Goal: Task Accomplishment & Management: Complete application form

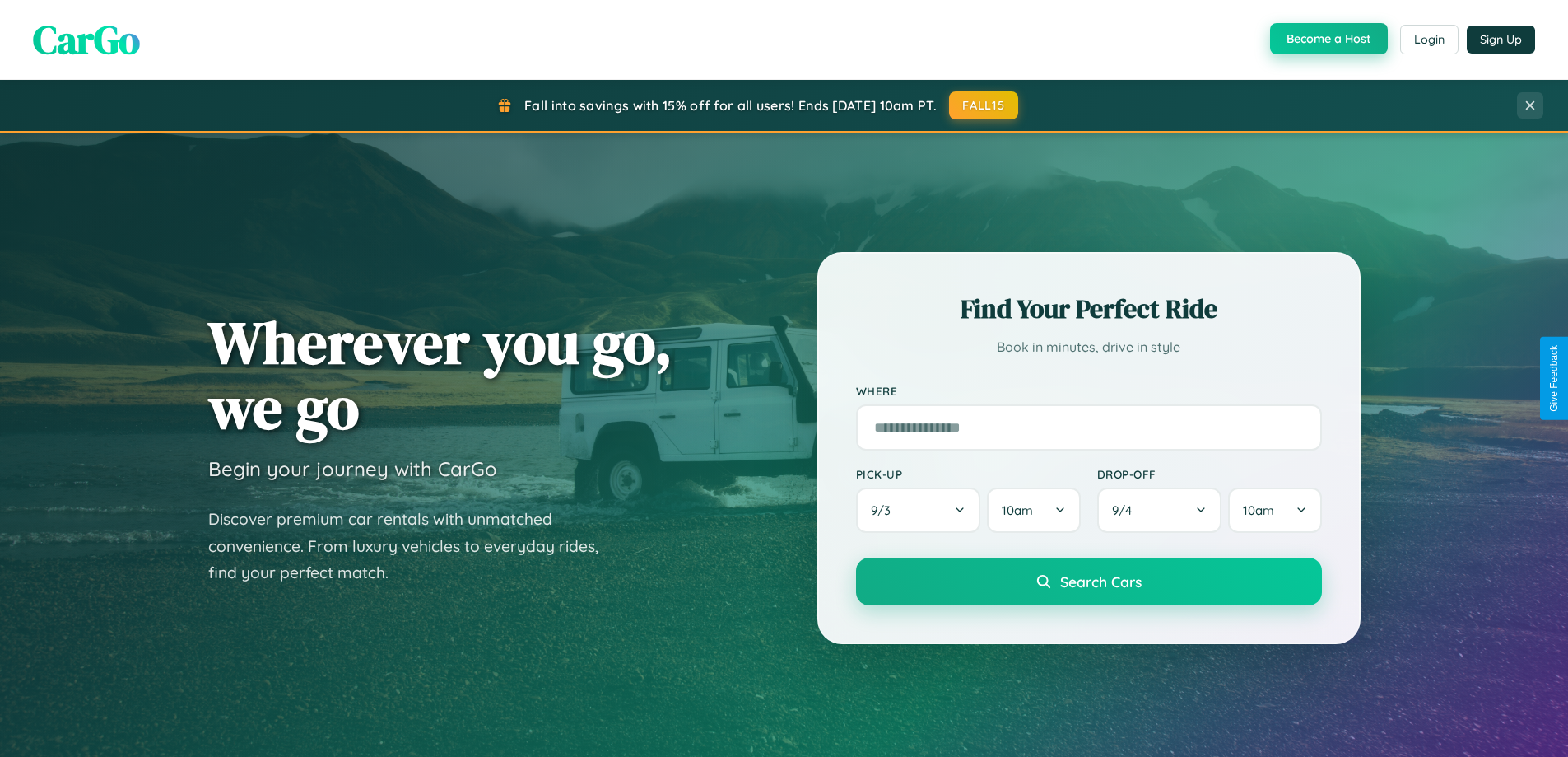
click at [1327, 38] on button "Become a Host" at bounding box center [1328, 38] width 118 height 31
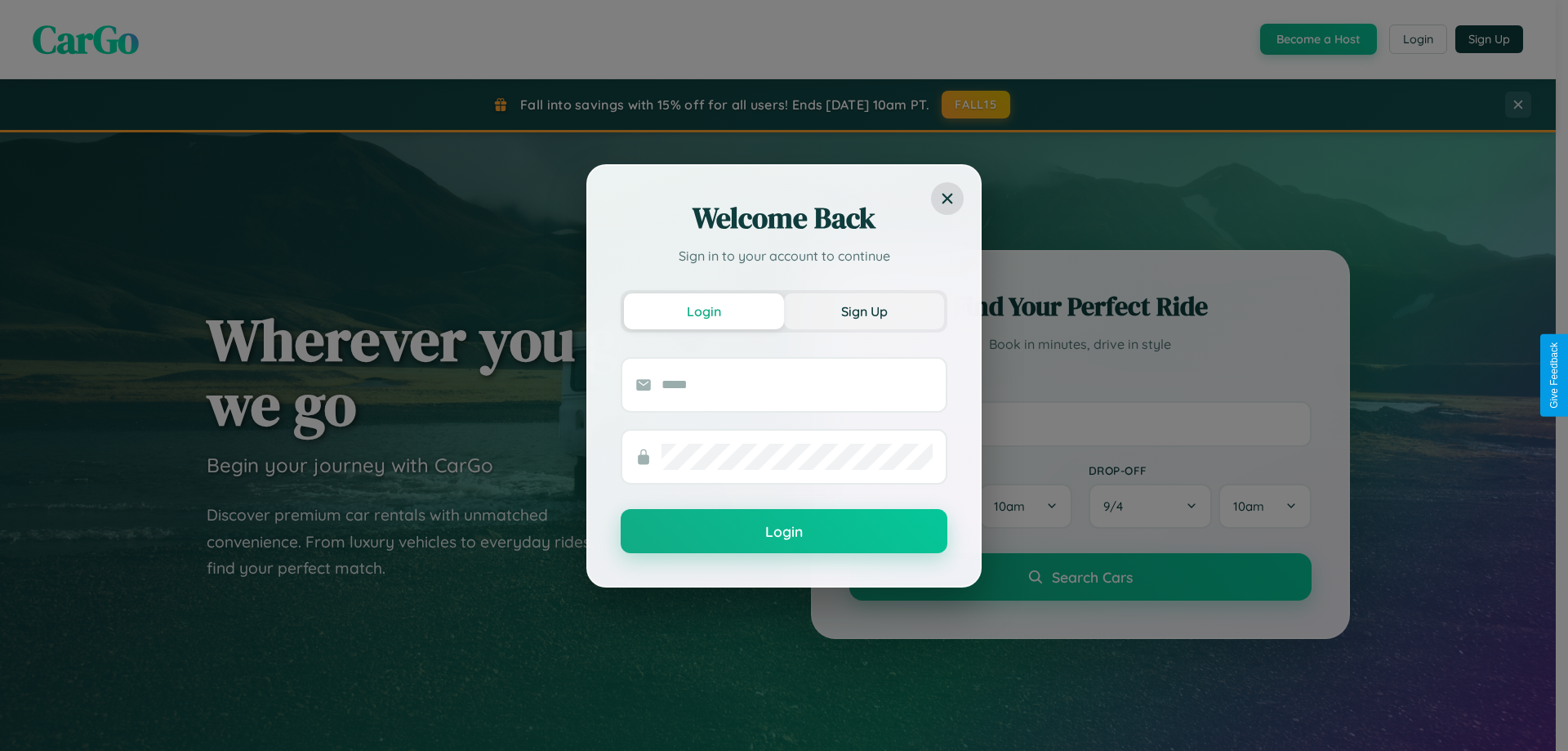
click at [864, 310] on button "Sign Up" at bounding box center [863, 311] width 160 height 36
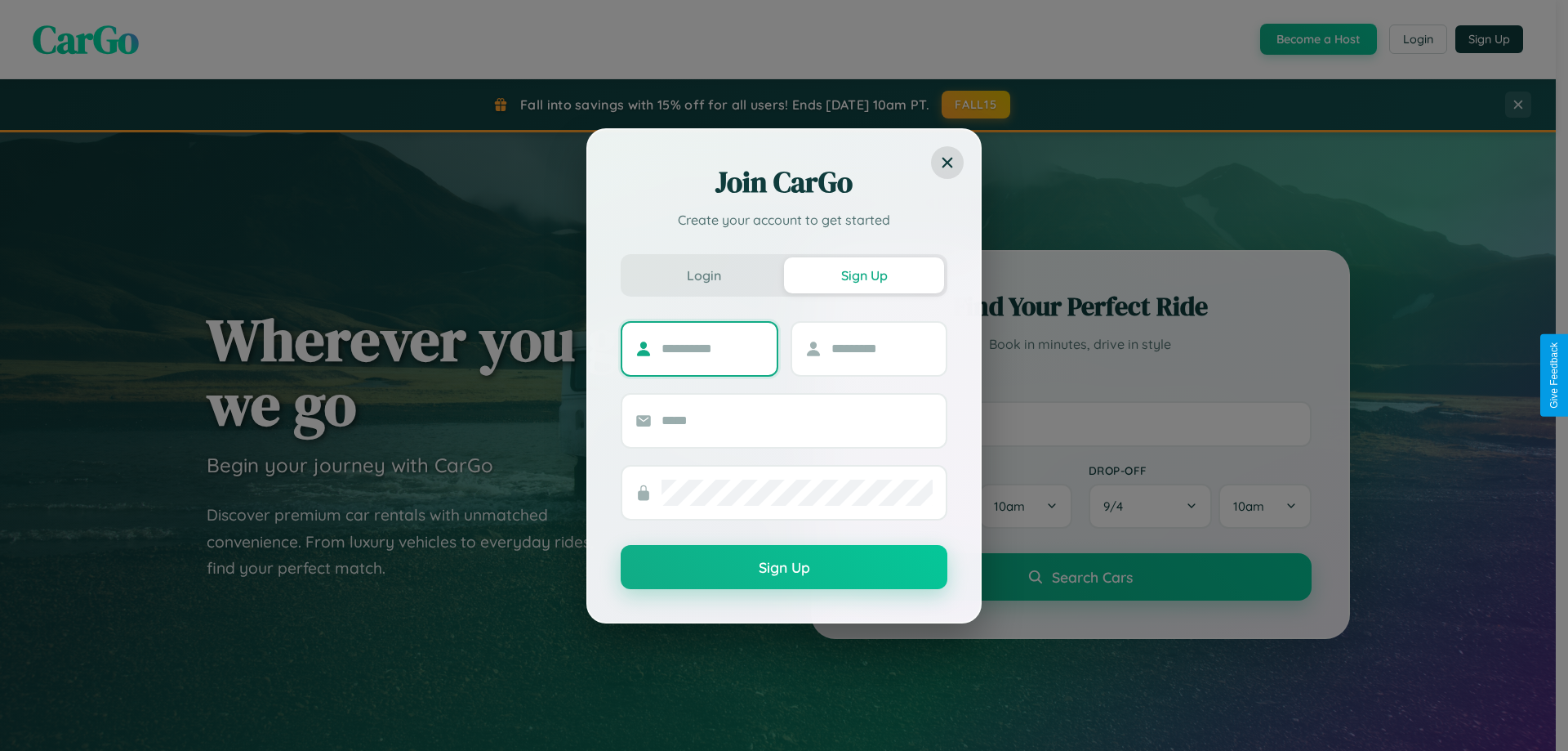
click at [712, 348] on input "text" at bounding box center [713, 349] width 102 height 27
type input "*****"
click at [881, 348] on input "text" at bounding box center [882, 349] width 102 height 27
type input "****"
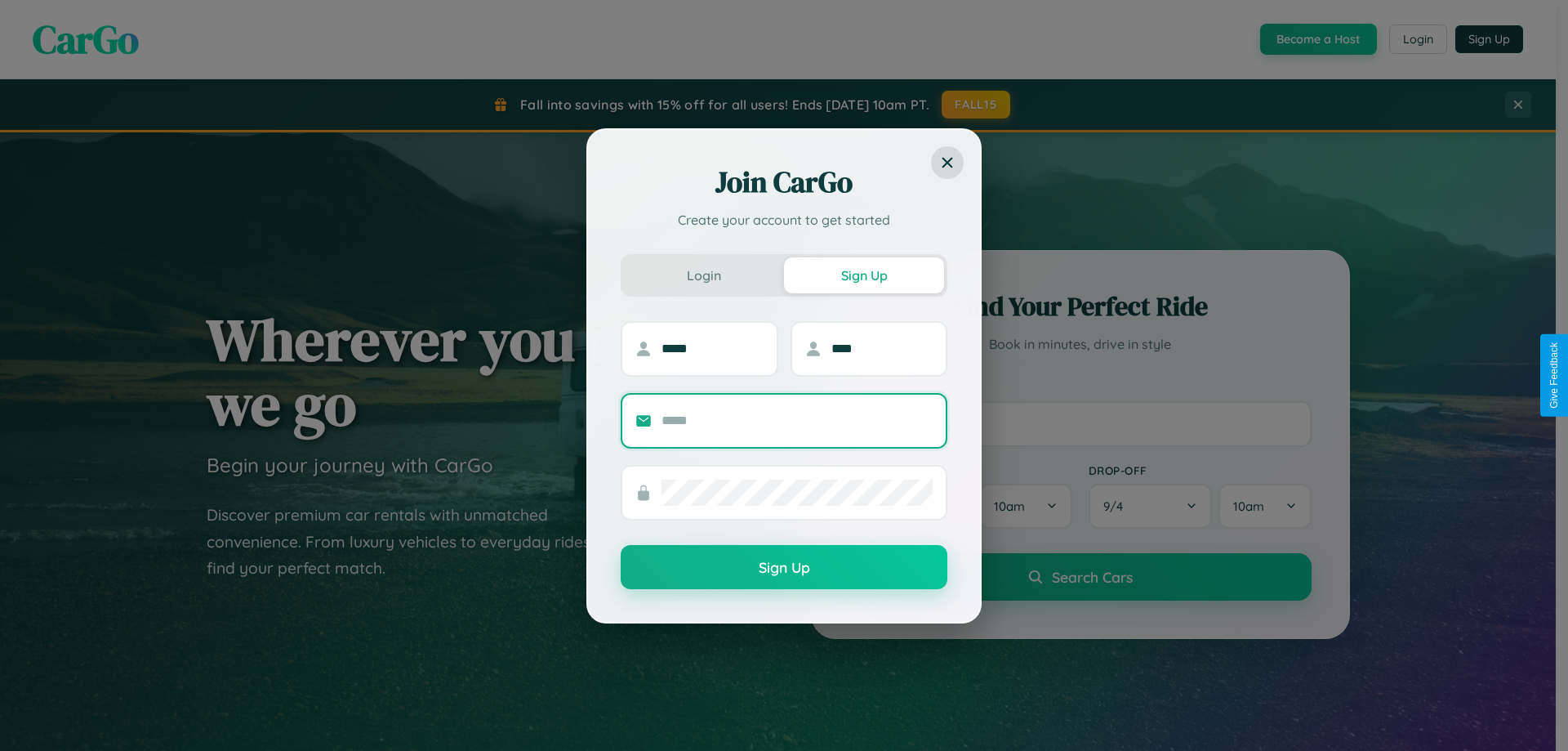
click at [797, 420] on input "text" at bounding box center [797, 421] width 271 height 27
type input "**********"
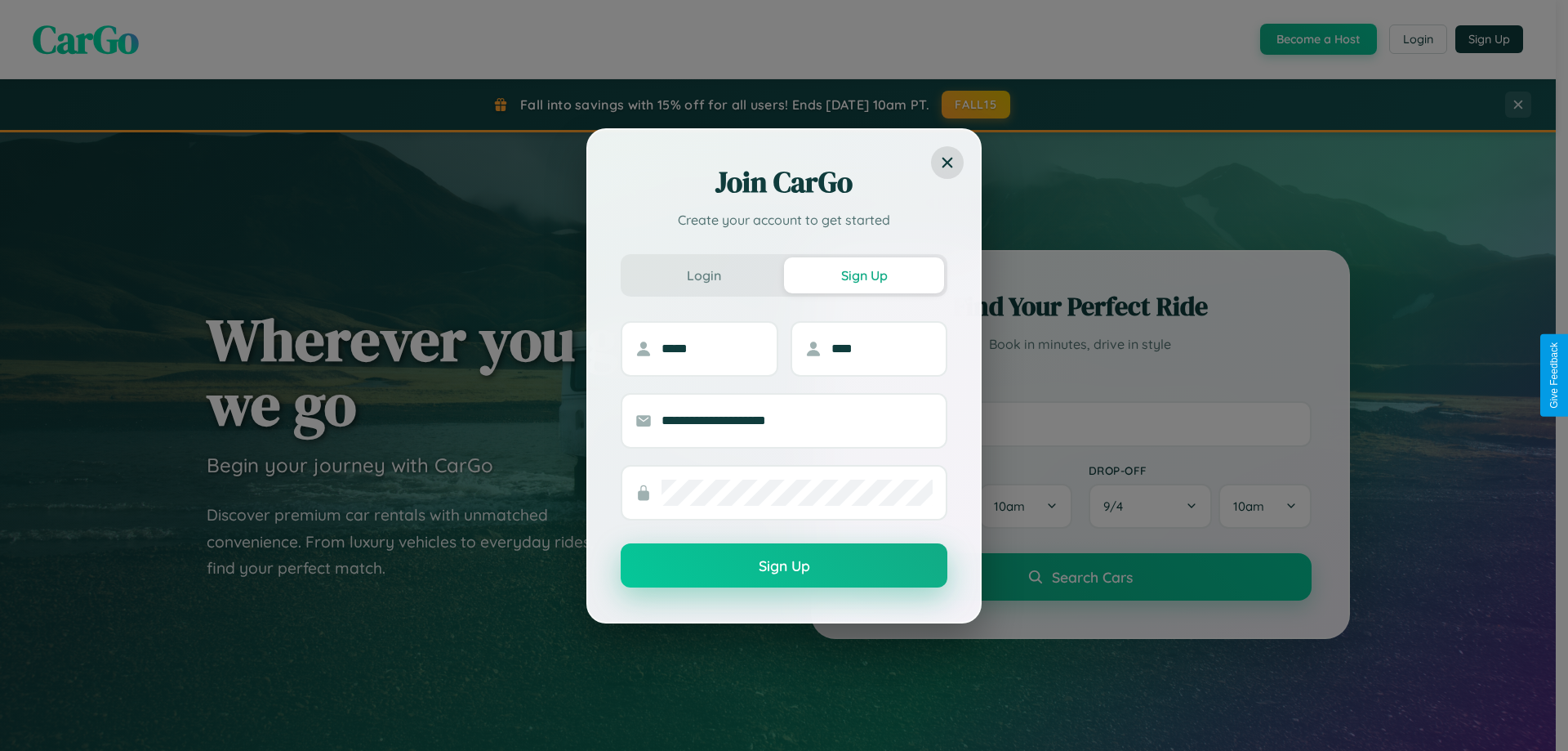
click at [784, 566] on button "Sign Up" at bounding box center [784, 565] width 327 height 44
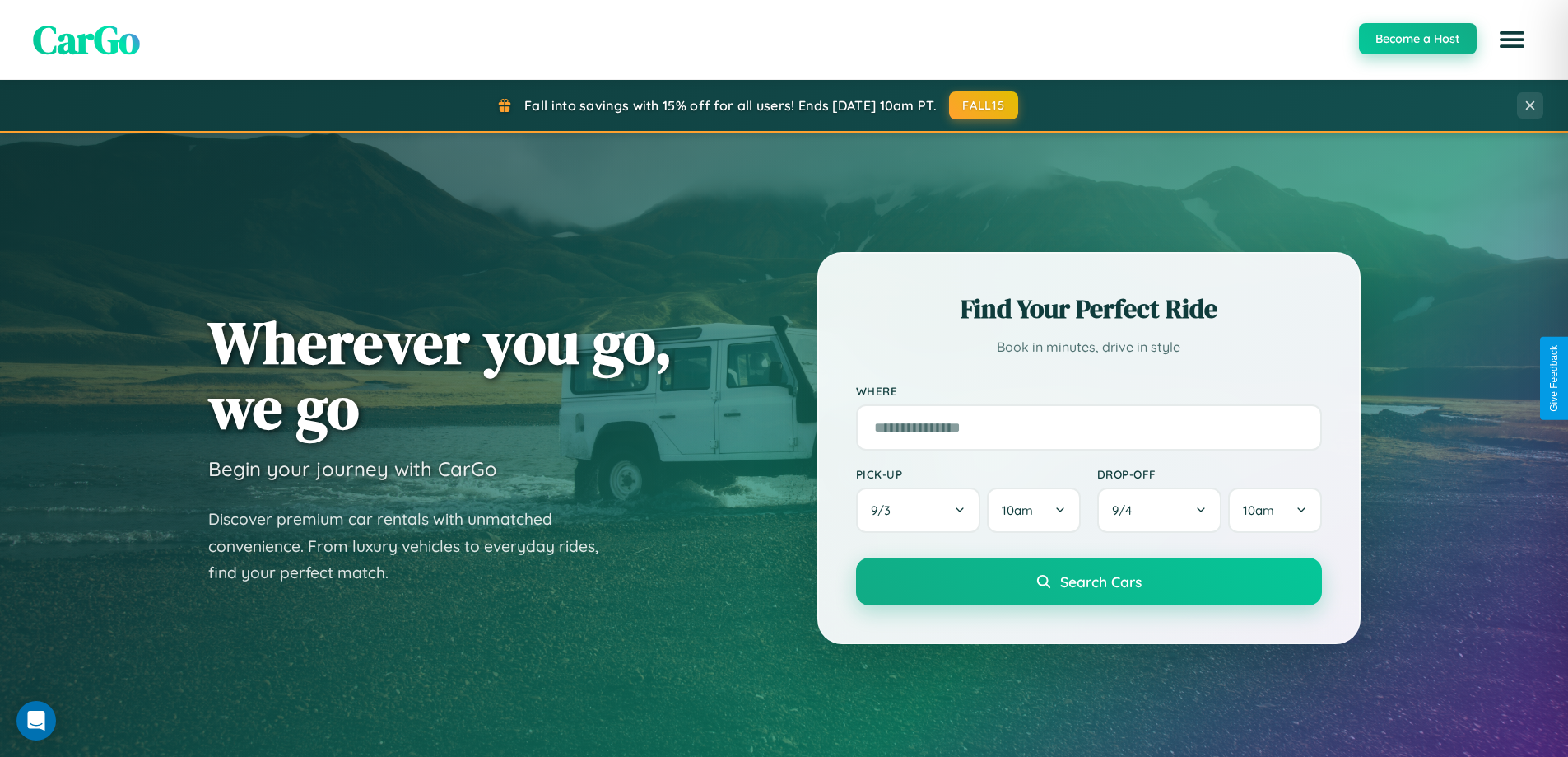
click at [1417, 38] on button "Become a Host" at bounding box center [1418, 38] width 118 height 31
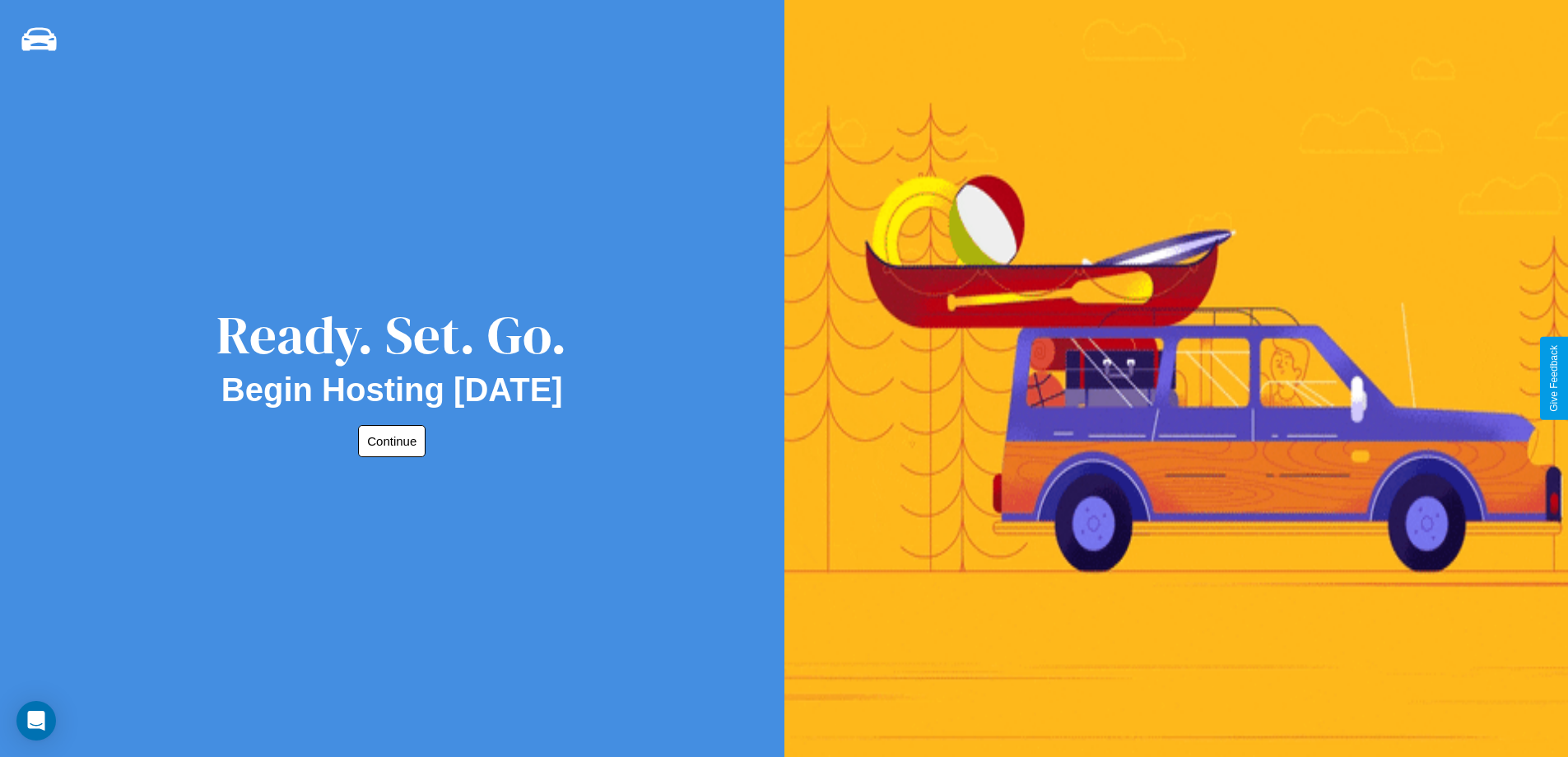
click at [388, 441] on button "Continue" at bounding box center [392, 441] width 68 height 32
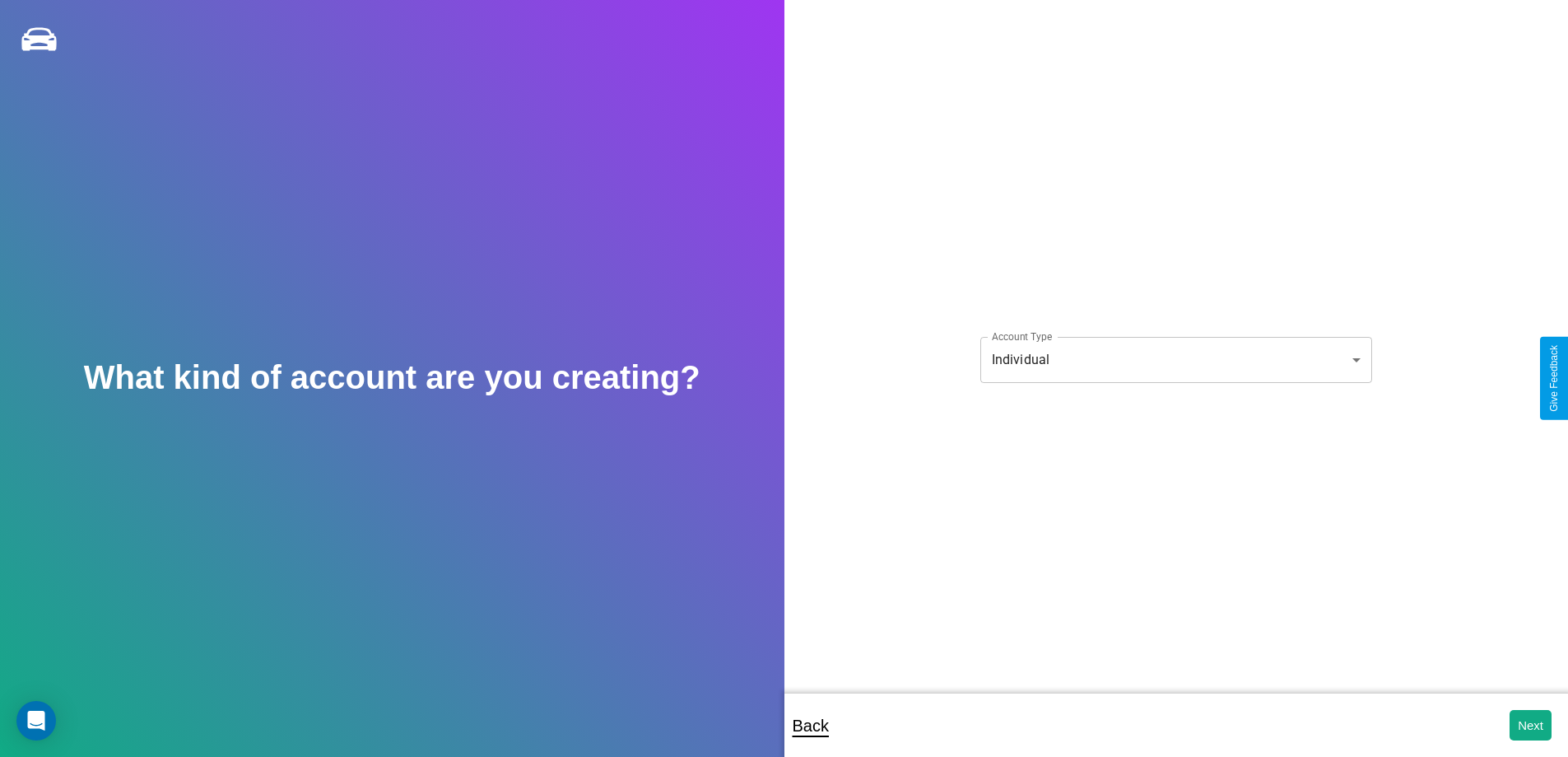
click at [1175, 359] on body "**********" at bounding box center [784, 389] width 1568 height 778
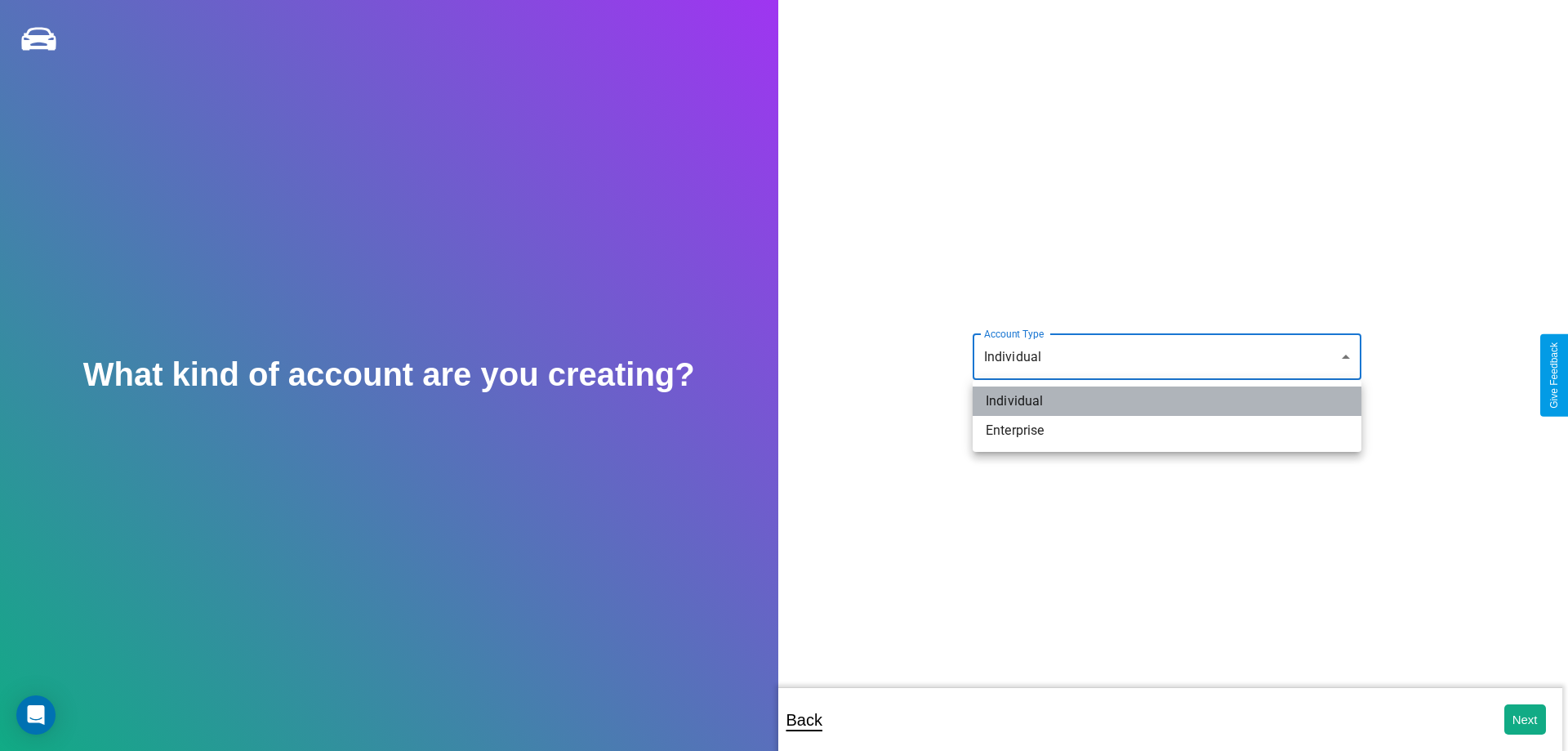
click at [1167, 401] on li "Individual" at bounding box center [1167, 400] width 389 height 29
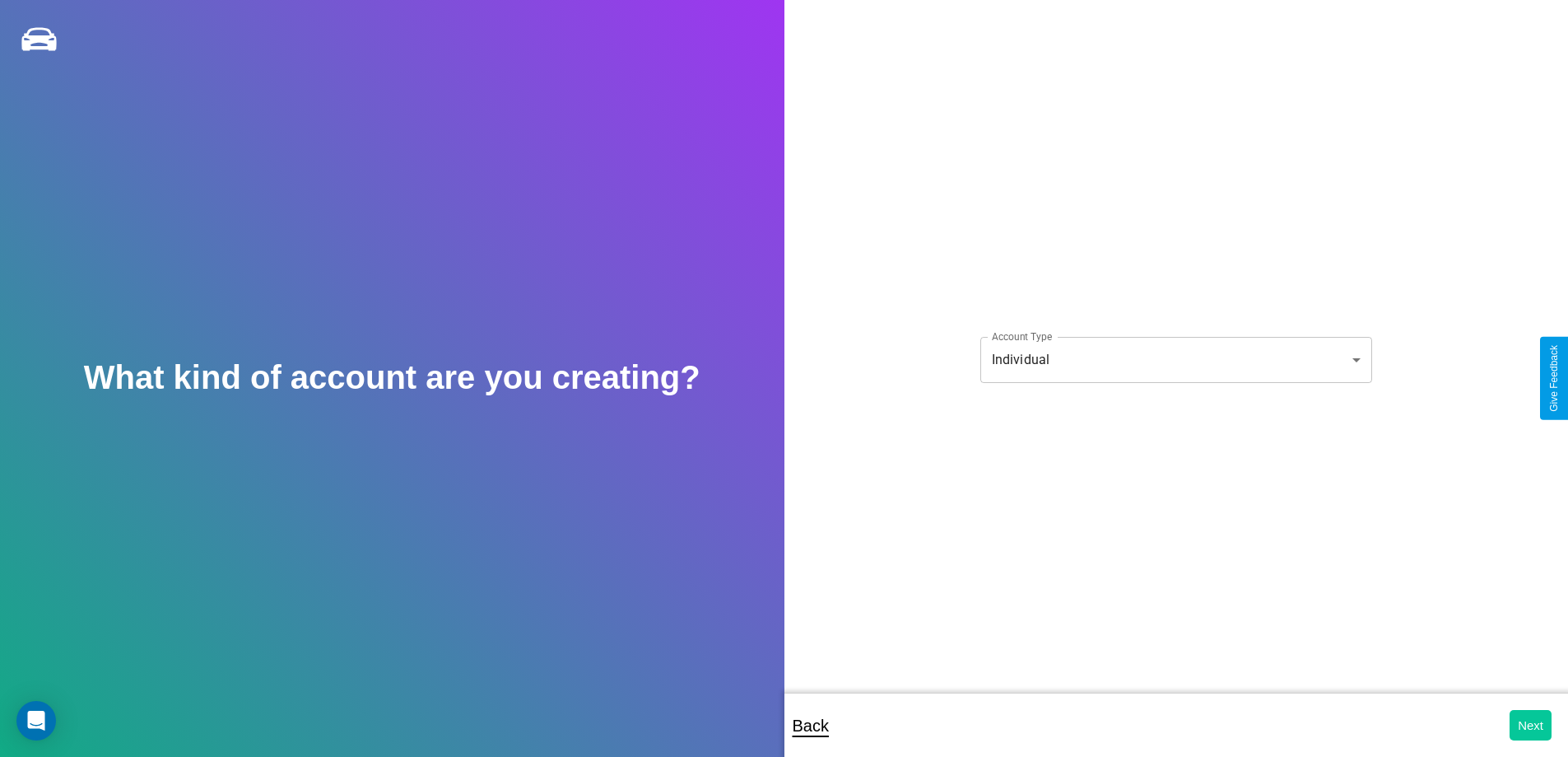
click at [1530, 724] on button "Next" at bounding box center [1530, 725] width 42 height 30
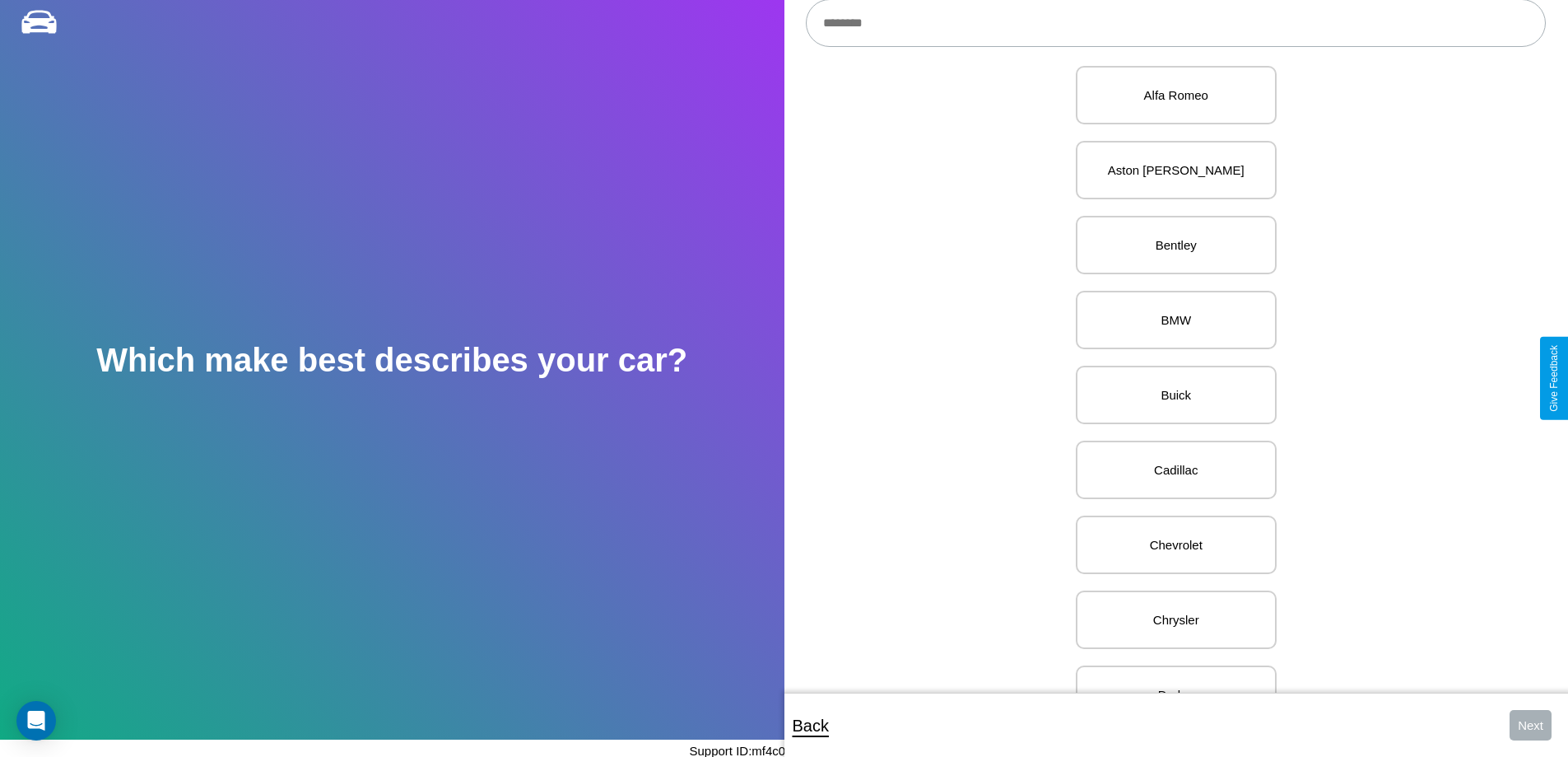
scroll to position [638, 0]
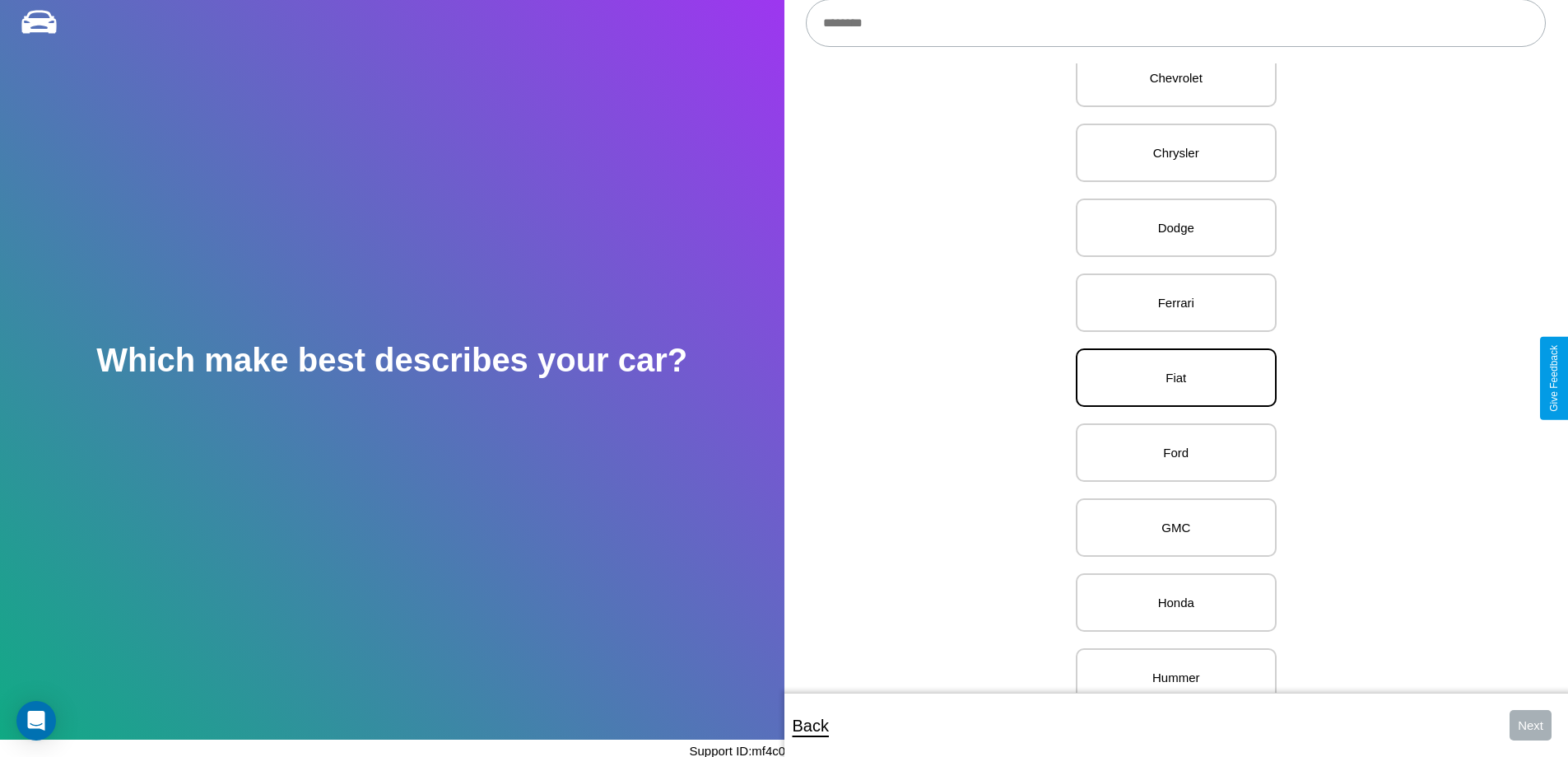
click at [1170, 378] on p "Fiat" at bounding box center [1176, 377] width 165 height 22
click at [1530, 724] on button "Next" at bounding box center [1530, 725] width 42 height 30
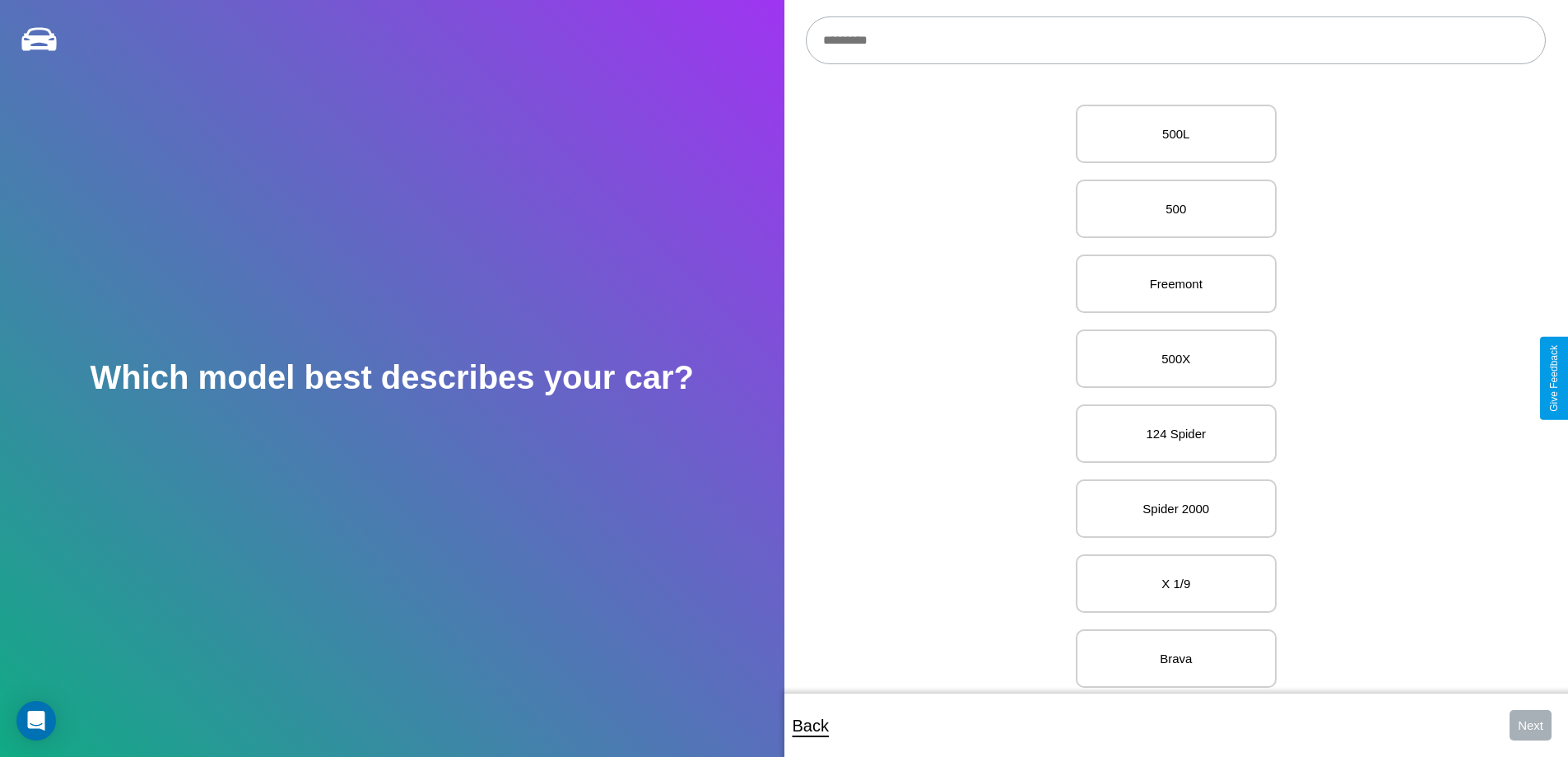
scroll to position [189, 0]
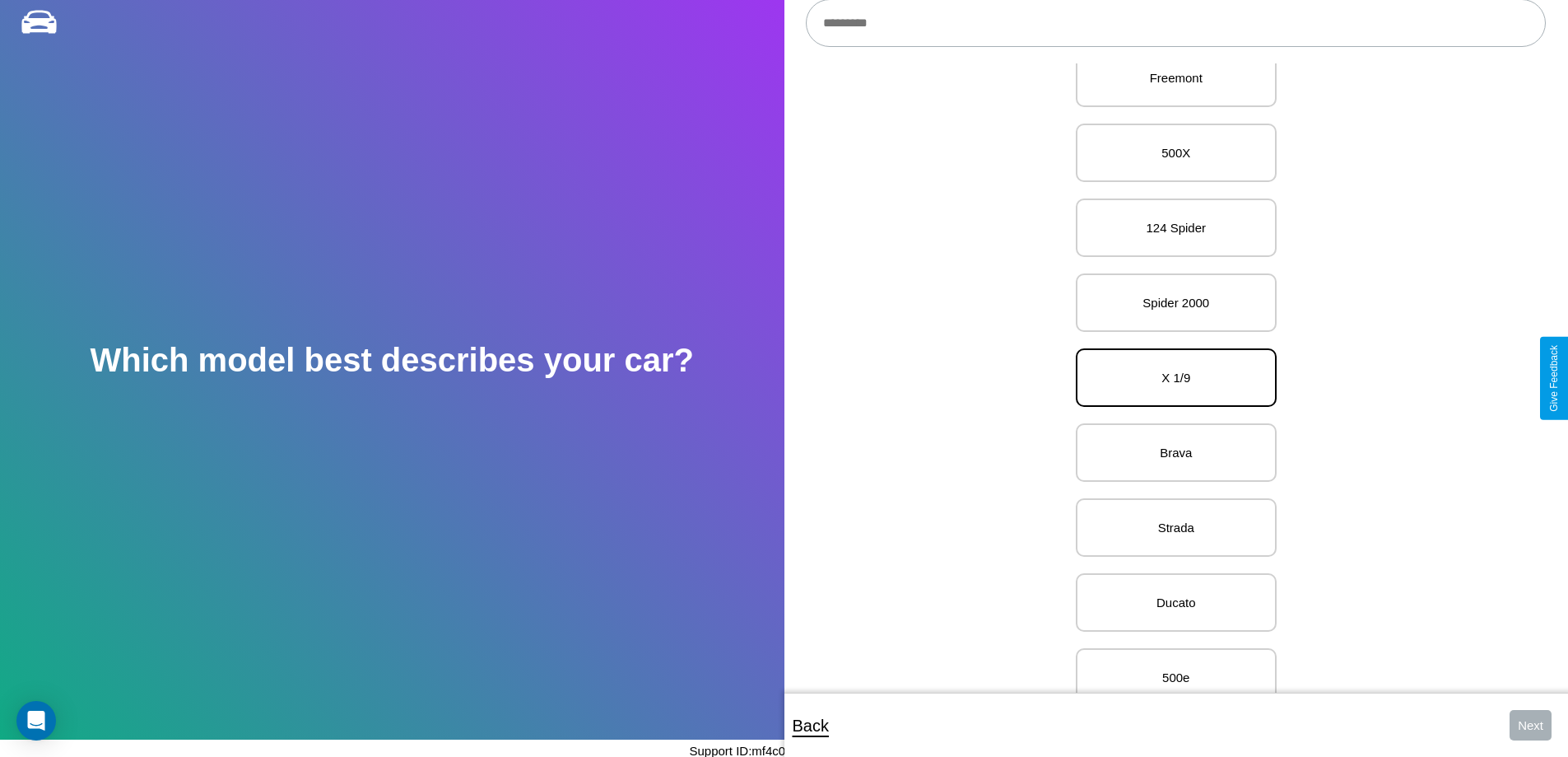
click at [1170, 378] on p "X 1/9" at bounding box center [1176, 377] width 165 height 22
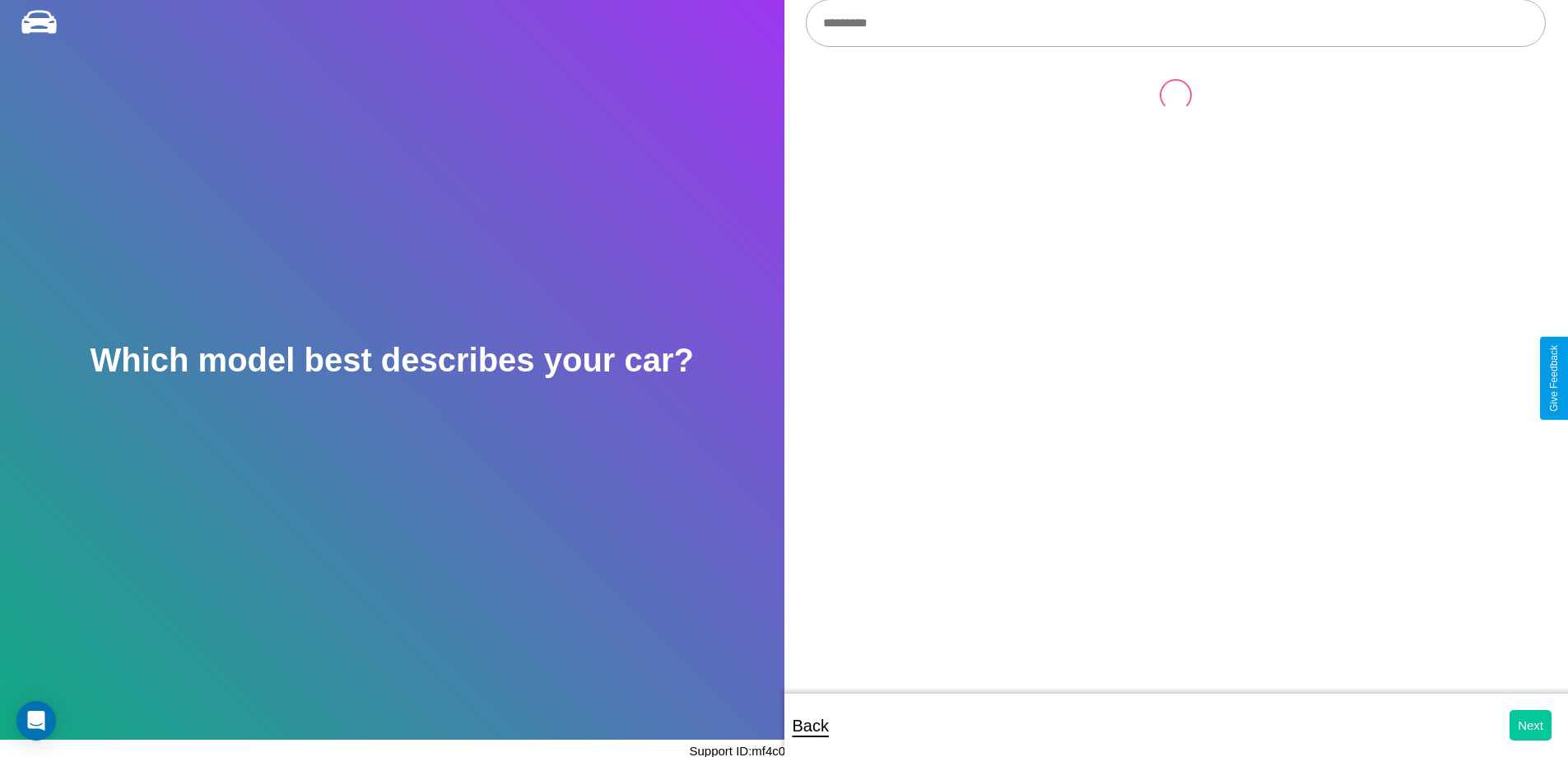
click at [1530, 724] on button "Next" at bounding box center [1530, 725] width 42 height 30
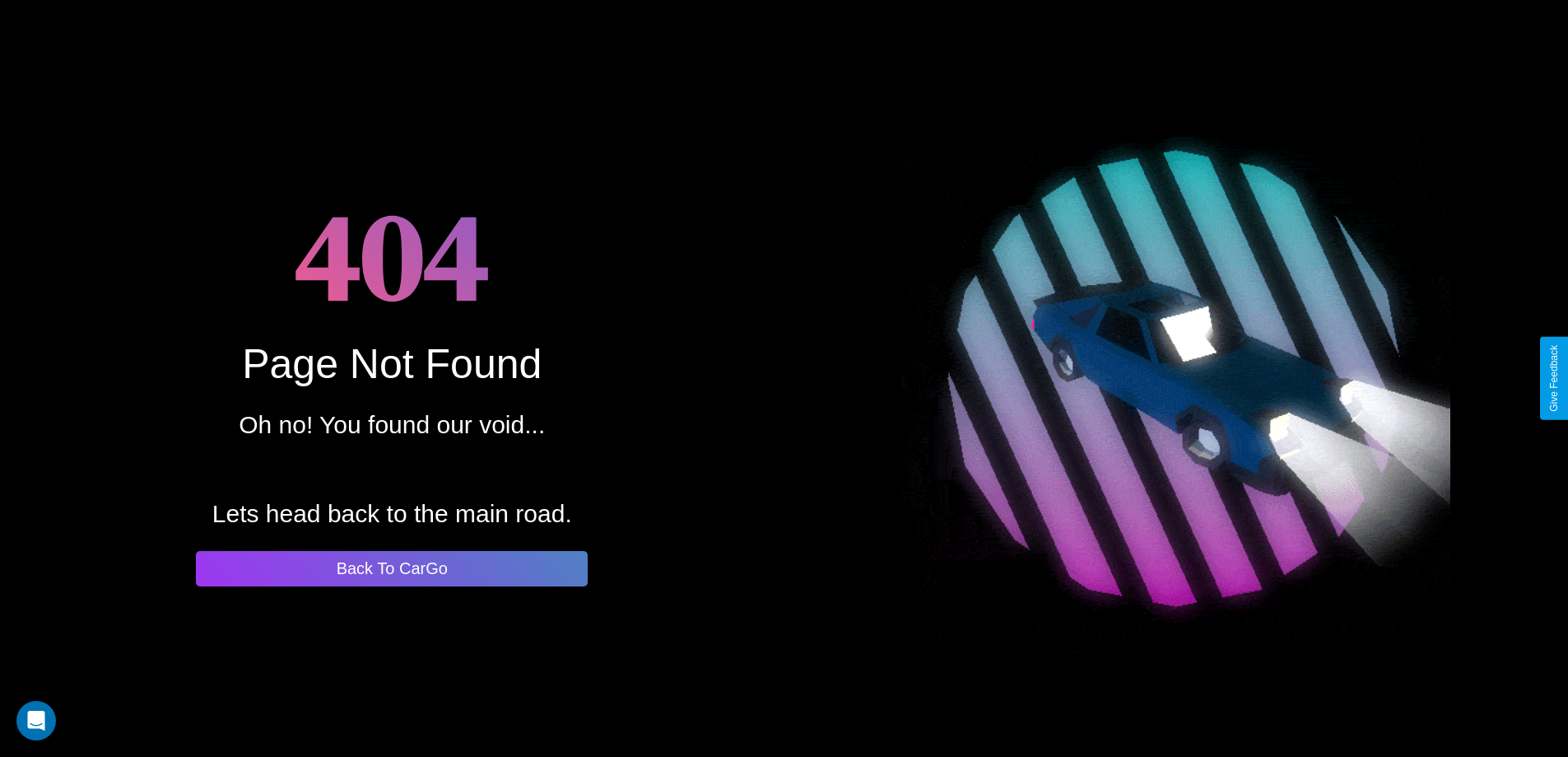
click at [392, 568] on button "Back To CarGo" at bounding box center [392, 568] width 392 height 36
